Goal: Check status: Check status

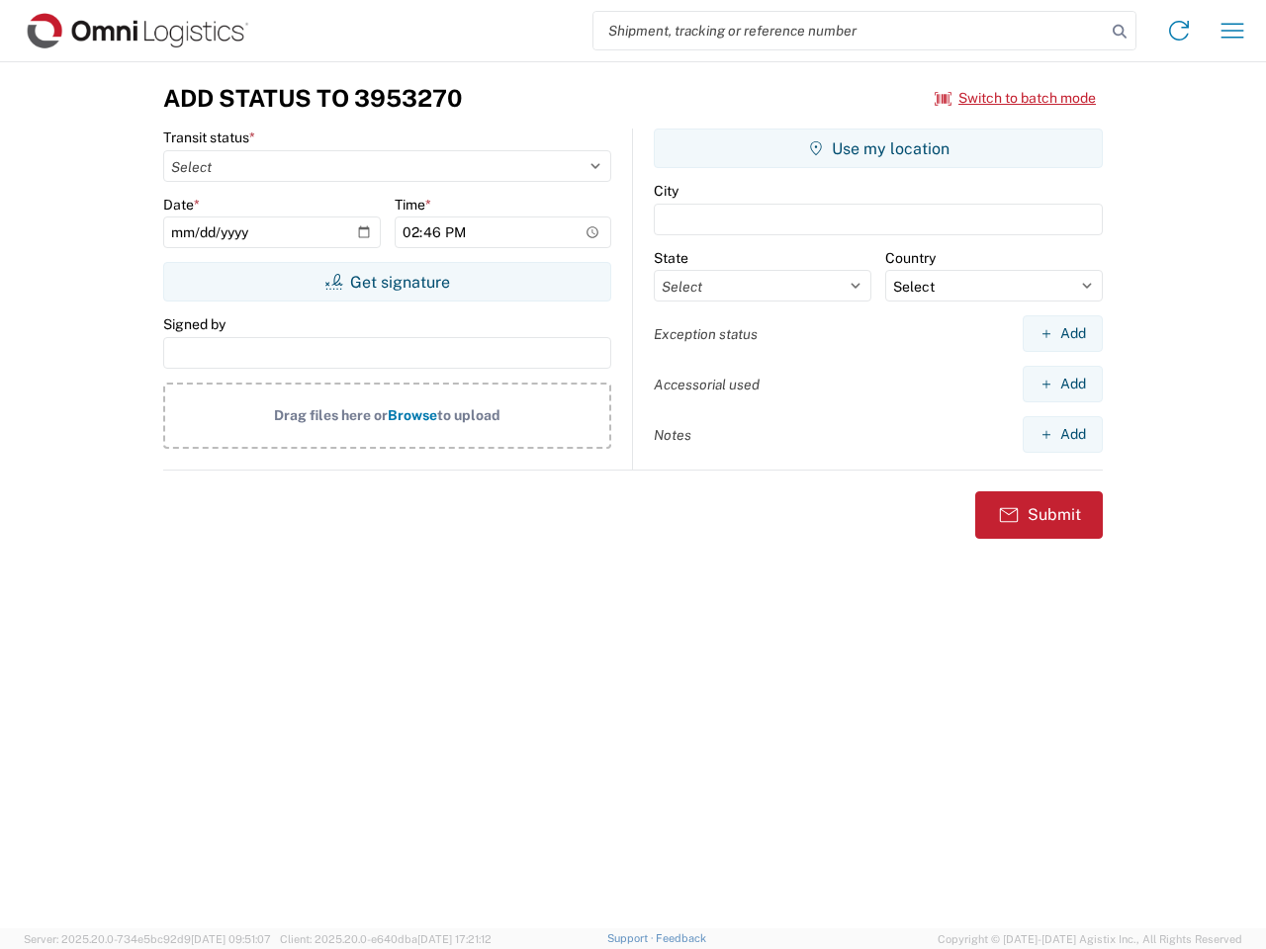
click at [849, 31] on input "search" at bounding box center [849, 31] width 512 height 38
click at [1119, 32] on icon at bounding box center [1120, 32] width 28 height 28
click at [1179, 31] on icon at bounding box center [1179, 31] width 32 height 32
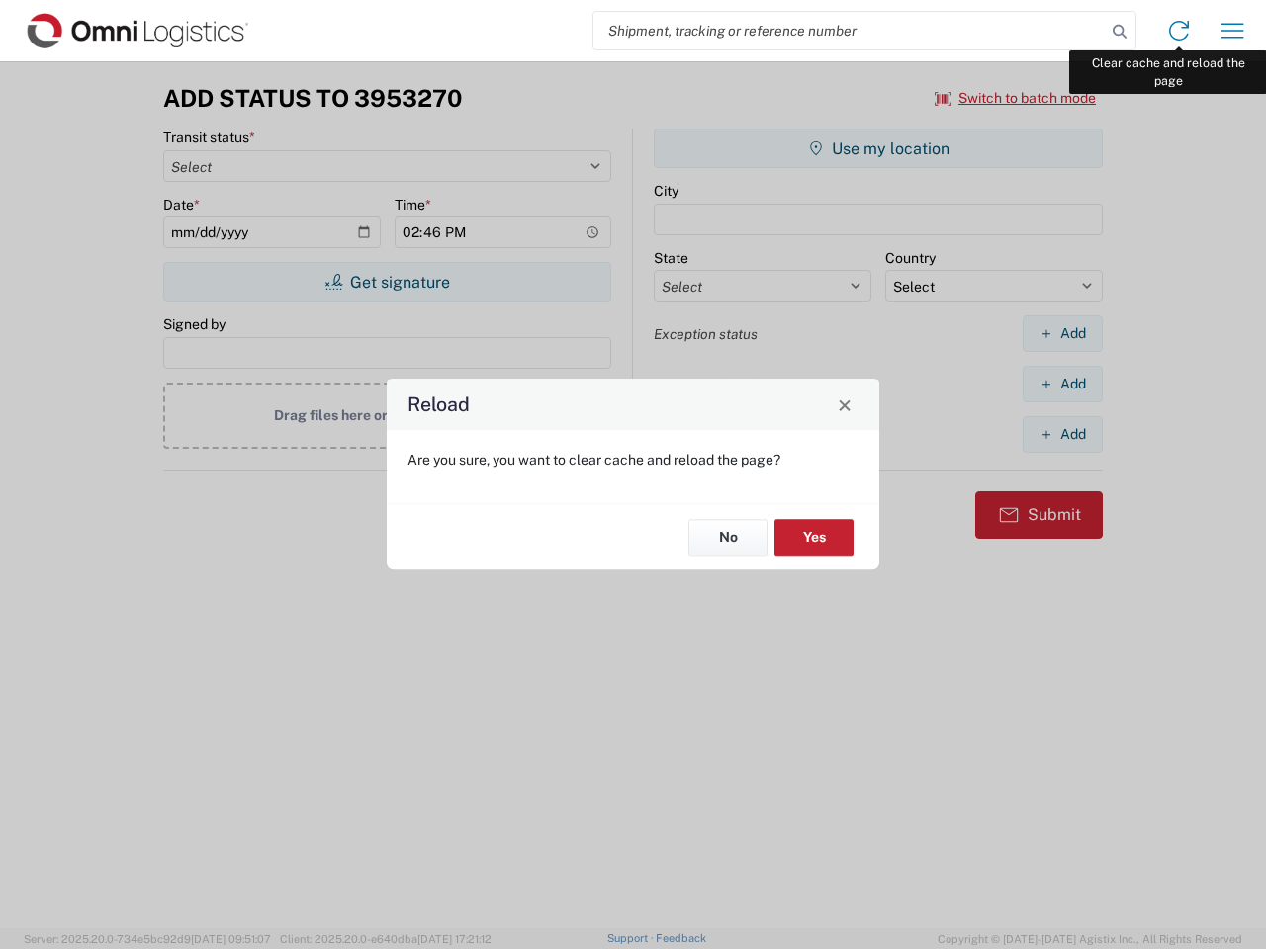
click at [1232, 31] on div "Reload Are you sure, you want to clear cache and reload the page? No Yes" at bounding box center [633, 474] width 1266 height 949
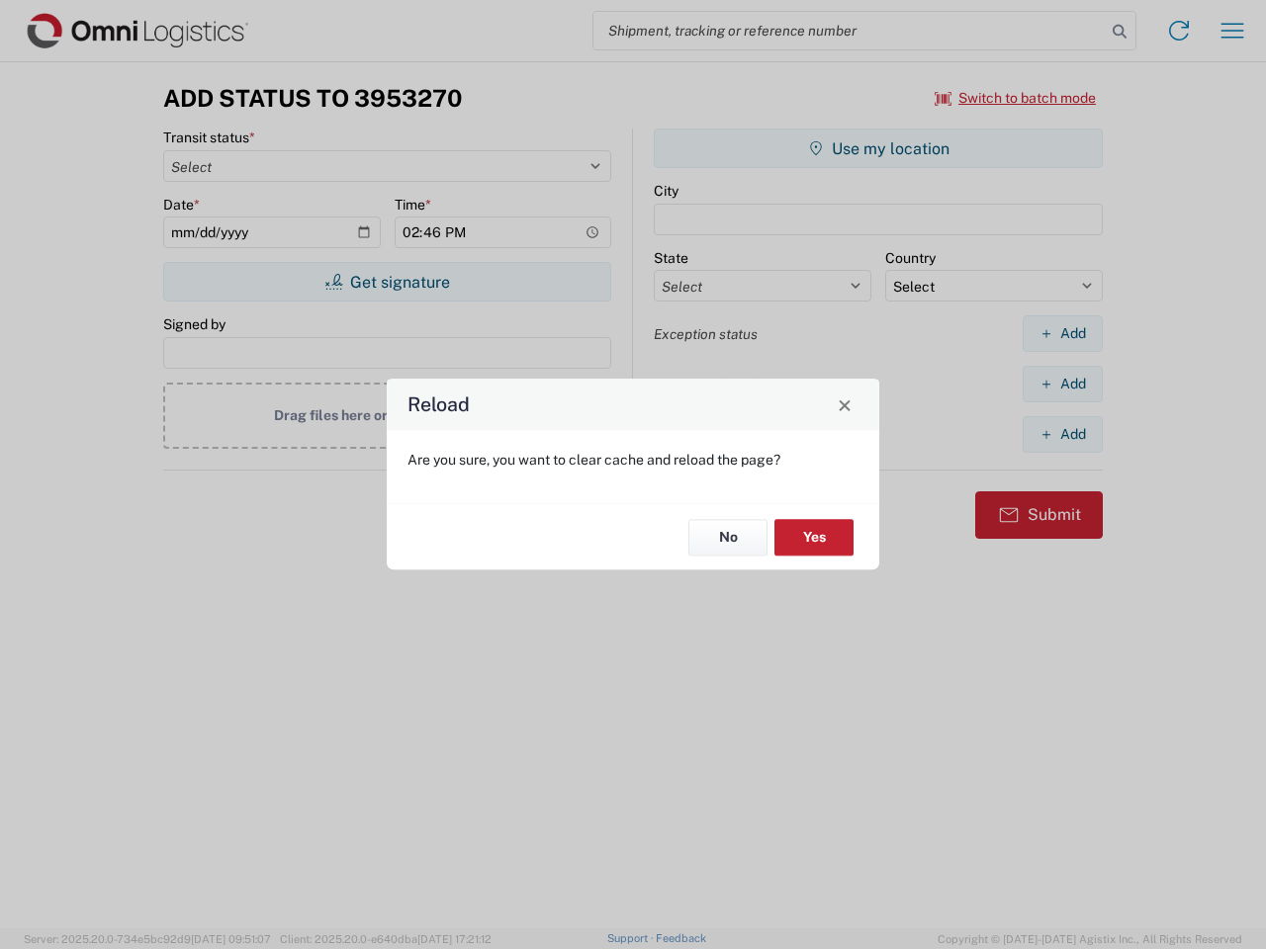
click at [1016, 98] on div "Reload Are you sure, you want to clear cache and reload the page? No Yes" at bounding box center [633, 474] width 1266 height 949
click at [387, 282] on div "Reload Are you sure, you want to clear cache and reload the page? No Yes" at bounding box center [633, 474] width 1266 height 949
click at [878, 148] on div "Reload Are you sure, you want to clear cache and reload the page? No Yes" at bounding box center [633, 474] width 1266 height 949
click at [1062, 333] on div "Reload Are you sure, you want to clear cache and reload the page? No Yes" at bounding box center [633, 474] width 1266 height 949
click at [1062, 384] on div "Reload Are you sure, you want to clear cache and reload the page? No Yes" at bounding box center [633, 474] width 1266 height 949
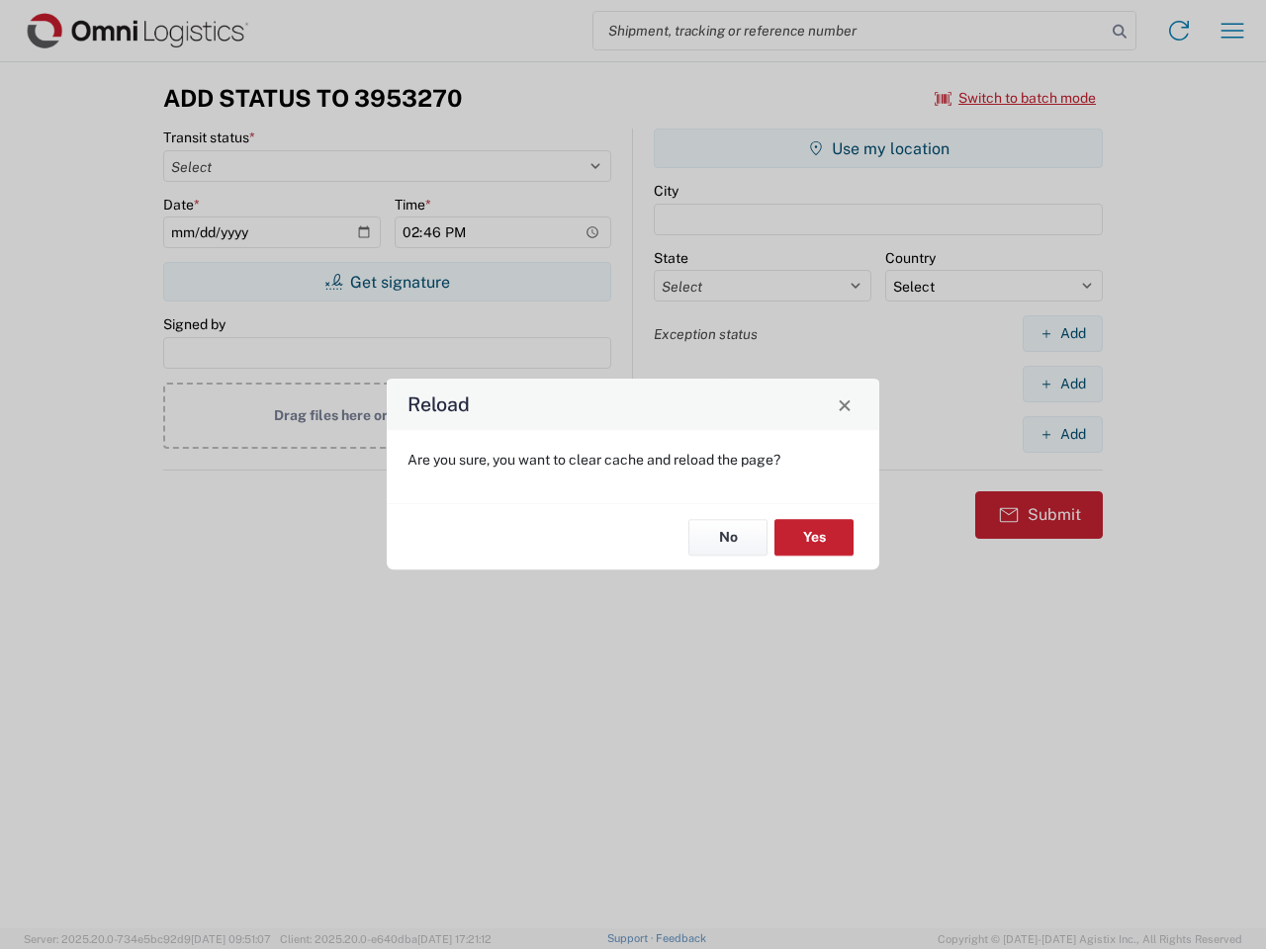
click at [1062, 434] on div "Reload Are you sure, you want to clear cache and reload the page? No Yes" at bounding box center [633, 474] width 1266 height 949
